Goal: Navigation & Orientation: Understand site structure

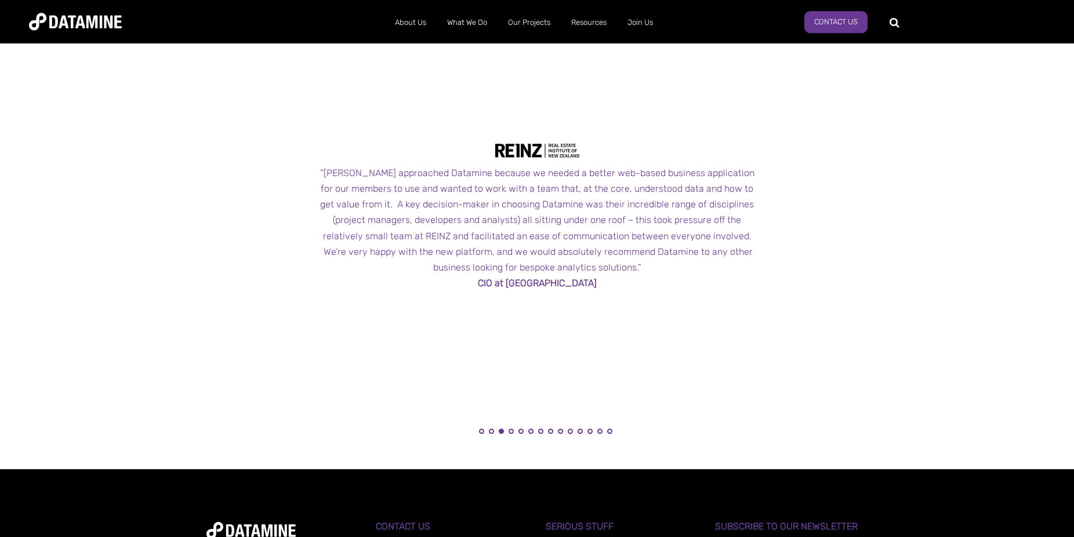
scroll to position [1242, 0]
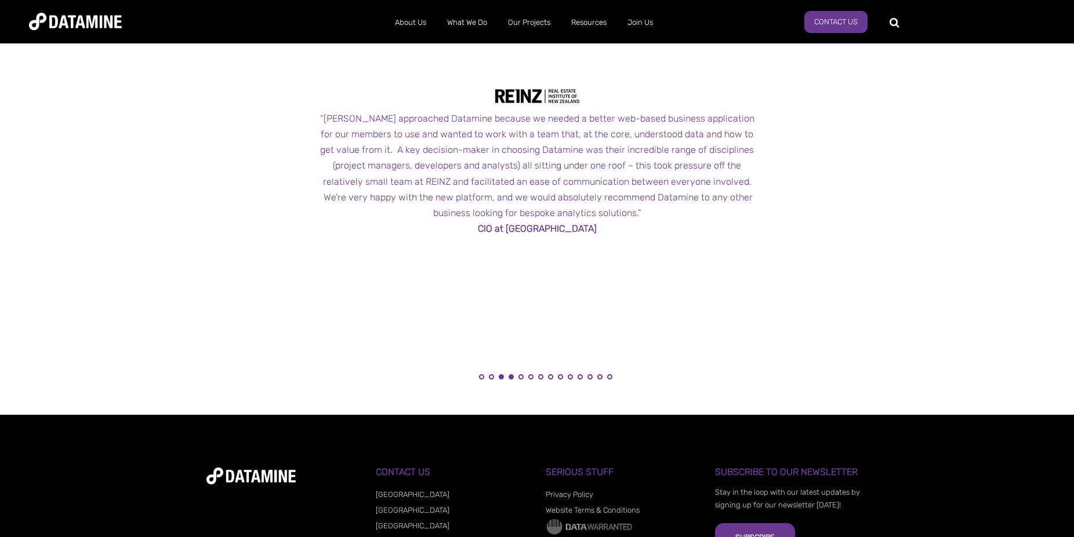
click at [512, 379] on button "4" at bounding box center [510, 377] width 5 height 5
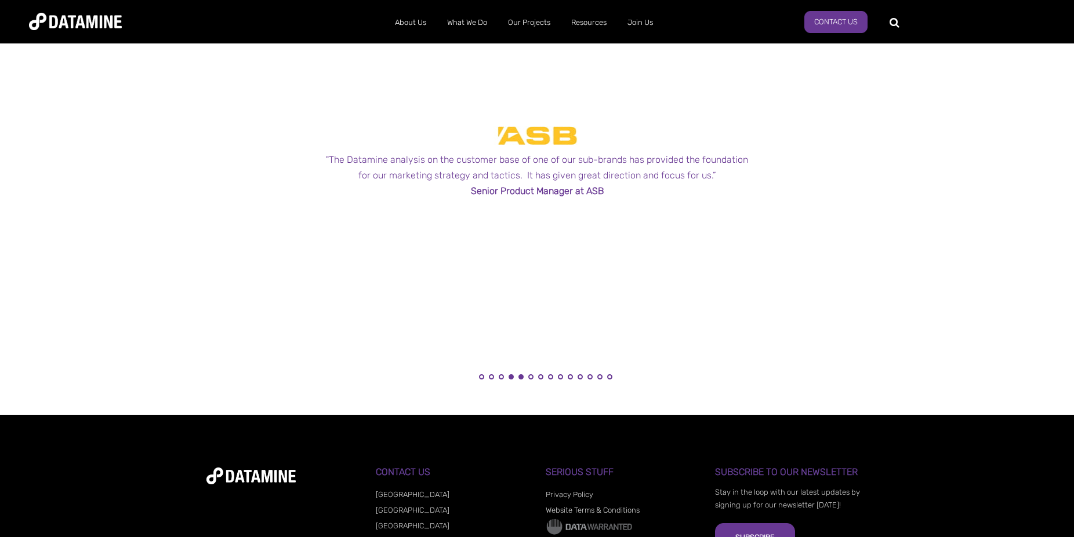
click at [522, 378] on button "5" at bounding box center [520, 377] width 5 height 5
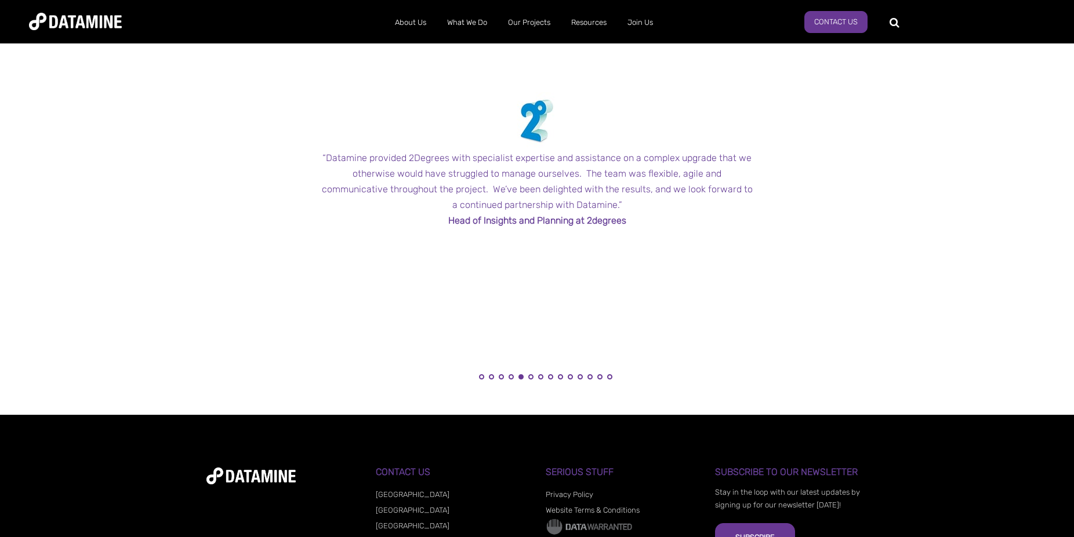
click at [534, 377] on li "6" at bounding box center [531, 381] width 12 height 12
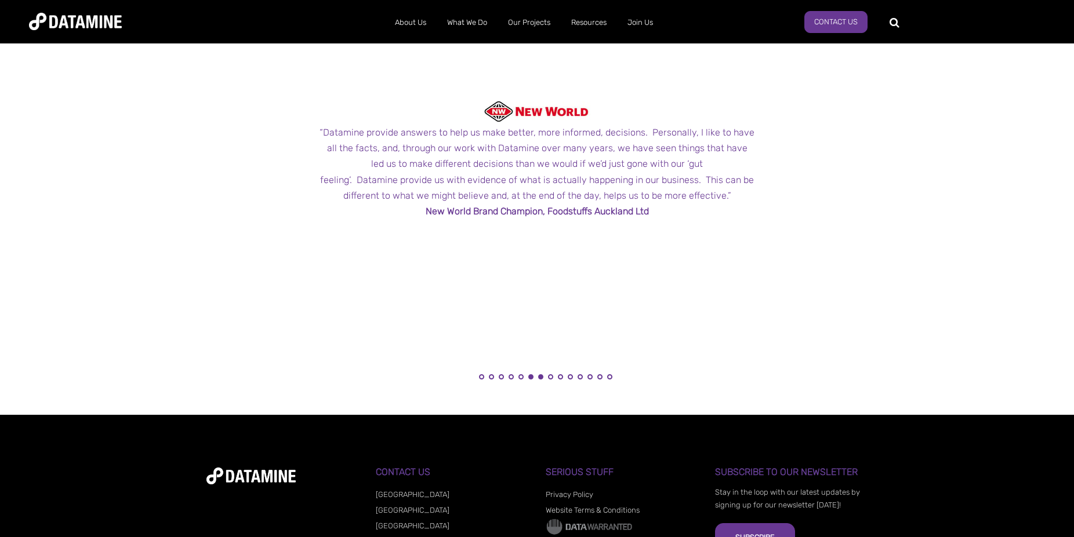
click at [543, 379] on button "7" at bounding box center [540, 377] width 5 height 5
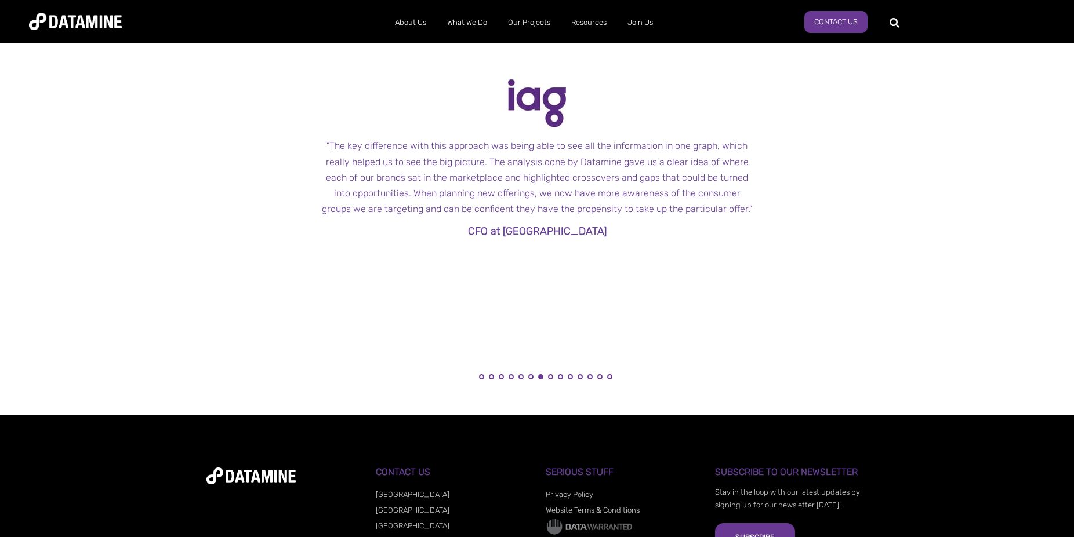
click at [554, 379] on li "8" at bounding box center [551, 381] width 12 height 12
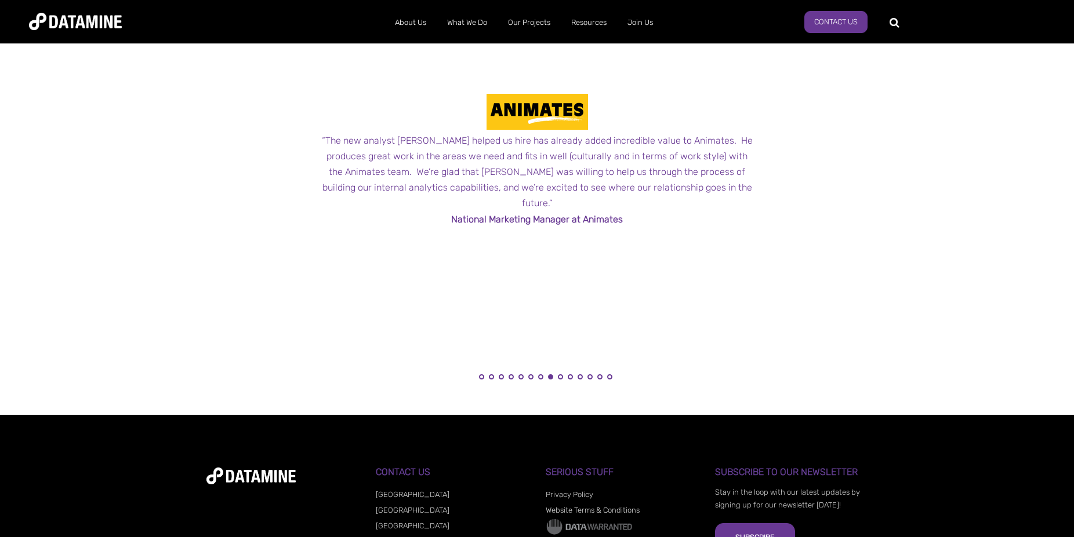
click at [563, 377] on li "9" at bounding box center [561, 381] width 12 height 12
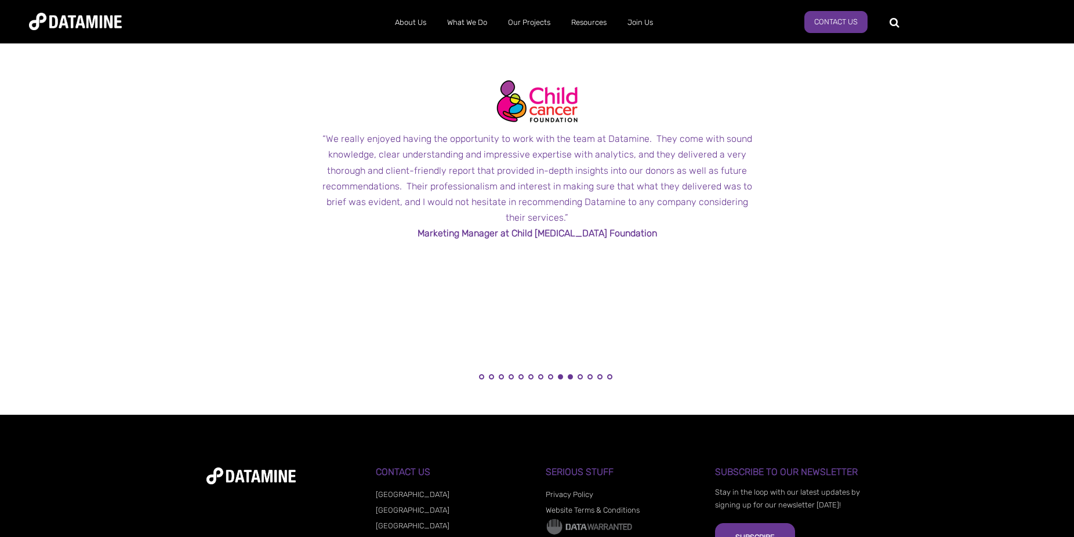
click at [571, 376] on button "10" at bounding box center [570, 377] width 5 height 5
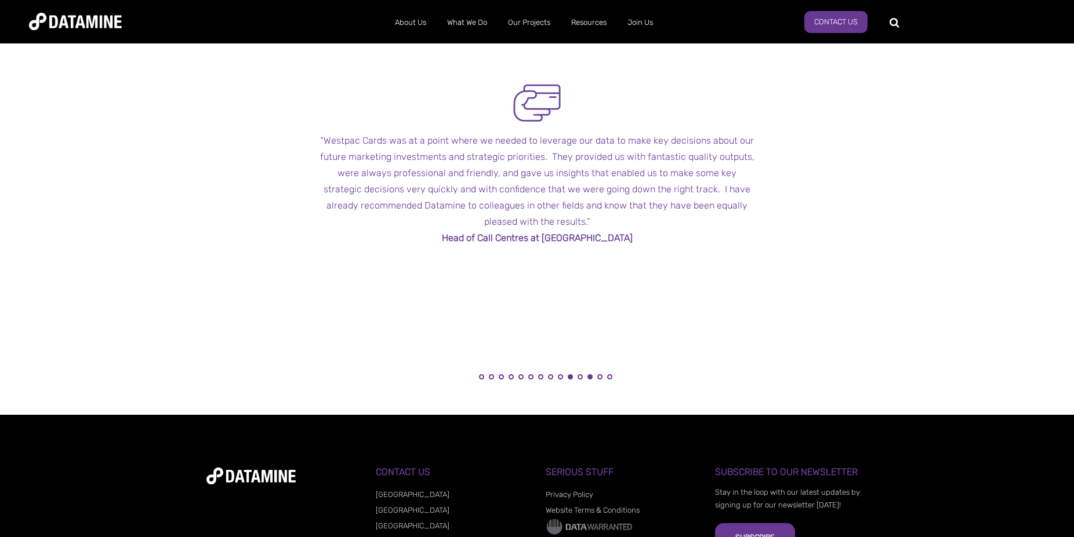
click at [592, 377] on button "12" at bounding box center [589, 377] width 5 height 5
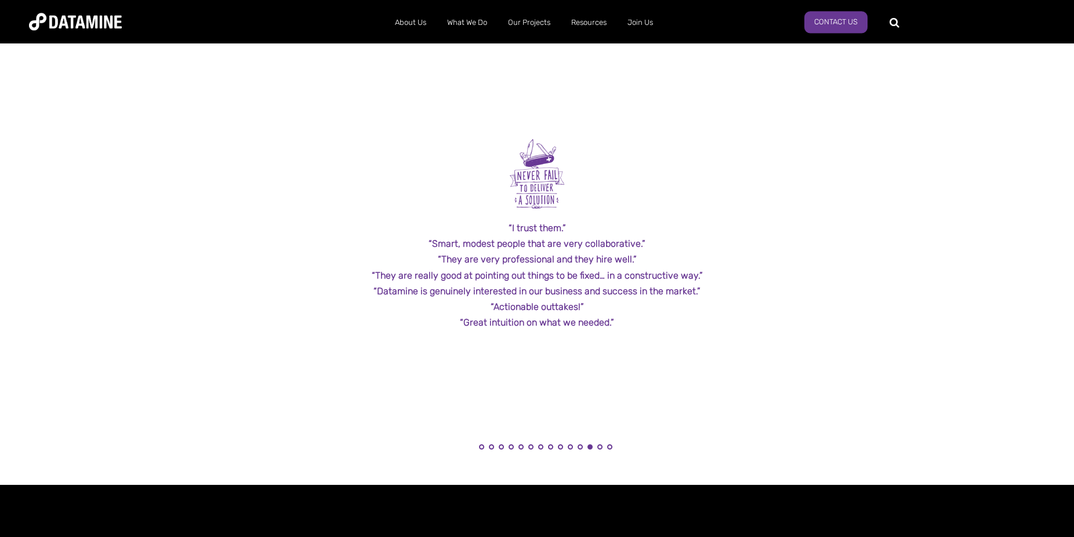
scroll to position [1124, 0]
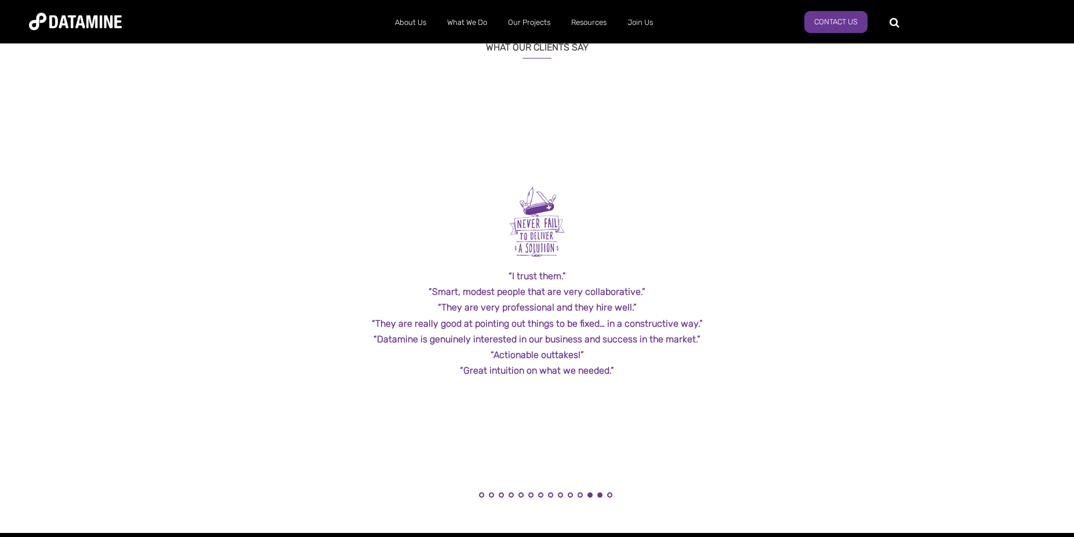
click at [600, 494] on button "13" at bounding box center [599, 495] width 5 height 5
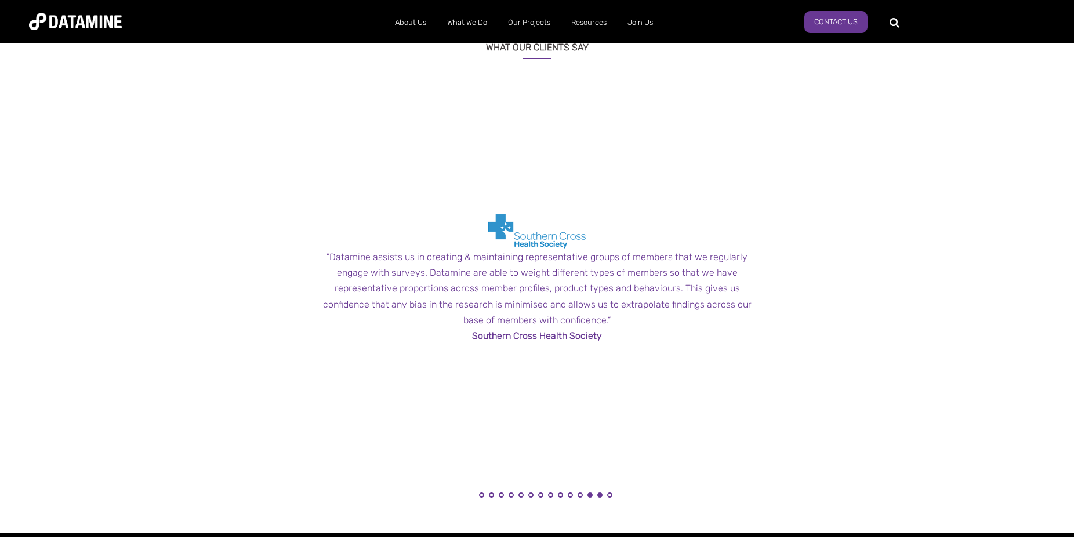
click at [591, 495] on button "12" at bounding box center [589, 495] width 5 height 5
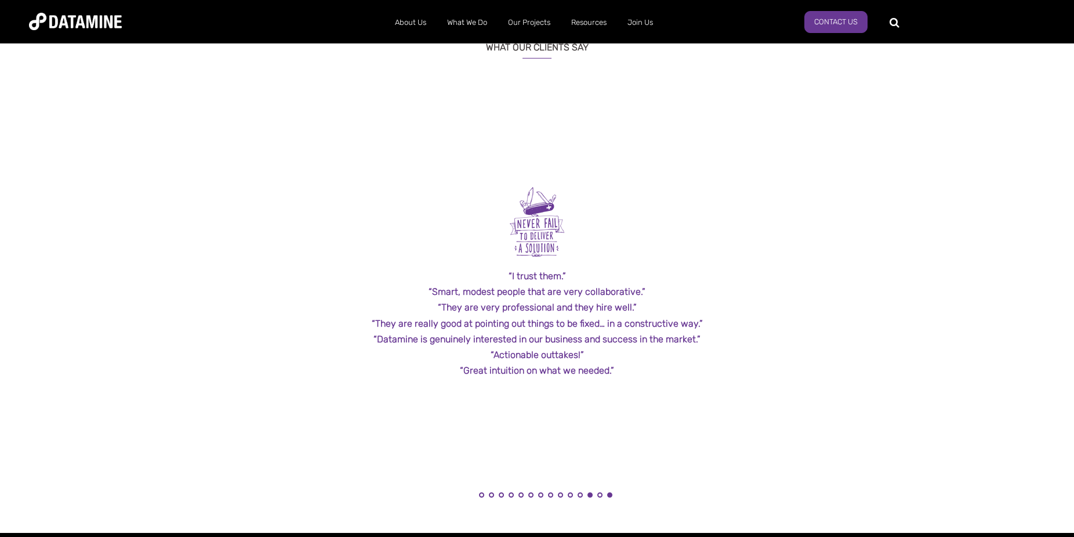
click at [609, 493] on button "14" at bounding box center [609, 495] width 5 height 5
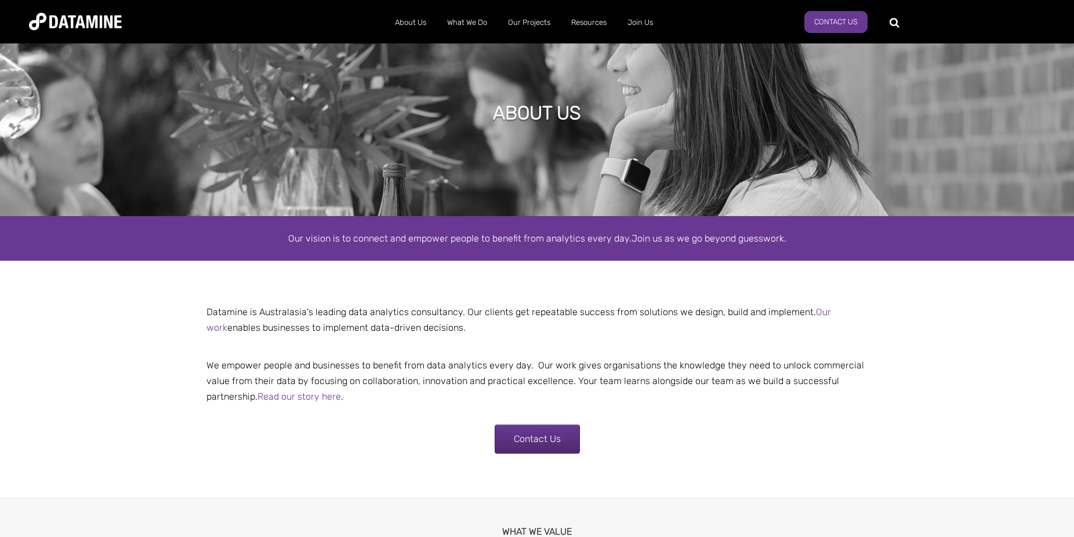
scroll to position [0, 0]
